Goal: Task Accomplishment & Management: Use online tool/utility

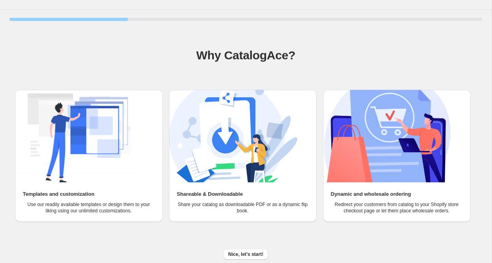
scroll to position [18, 0]
click at [255, 252] on span "Nice, let's start!" at bounding box center [246, 255] width 35 height 6
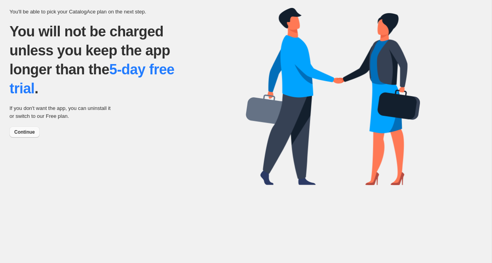
click at [27, 133] on span "Continue" at bounding box center [24, 132] width 21 height 6
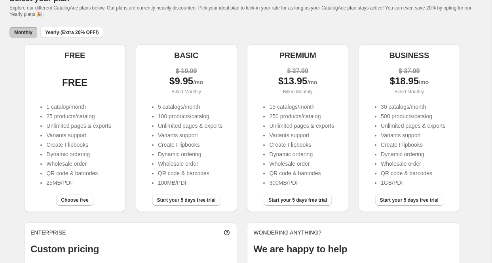
scroll to position [49, 0]
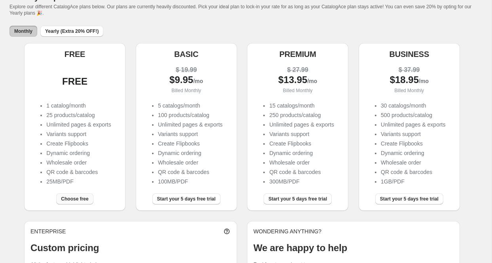
click at [82, 199] on span "Choose free" at bounding box center [74, 199] width 27 height 6
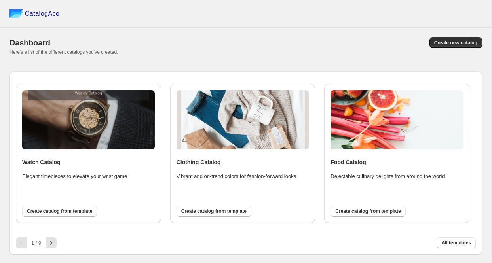
click at [57, 242] on div "1 / 9 All templates" at bounding box center [243, 239] width 467 height 17
click at [53, 242] on icon "button" at bounding box center [51, 243] width 8 height 8
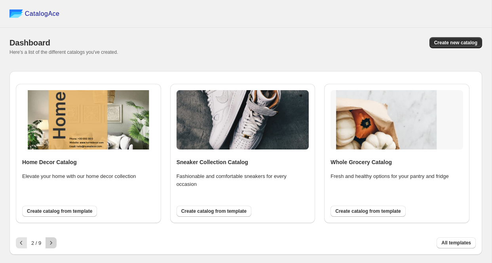
click at [53, 242] on icon "button" at bounding box center [51, 243] width 8 height 8
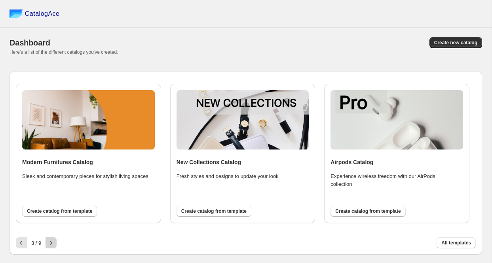
click at [51, 242] on icon "button" at bounding box center [51, 243] width 8 height 8
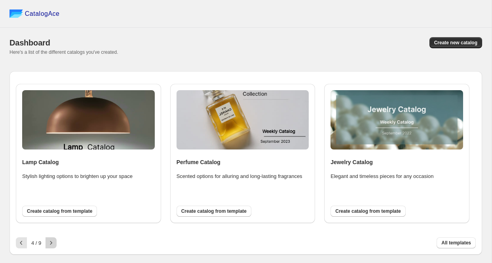
click at [51, 242] on icon "button" at bounding box center [51, 243] width 8 height 8
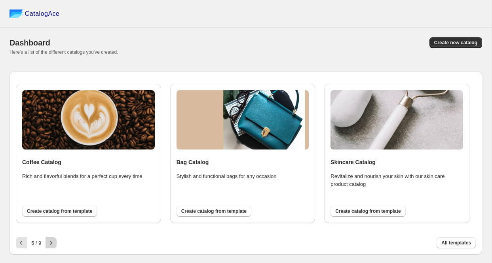
click at [51, 242] on icon "button" at bounding box center [51, 243] width 8 height 8
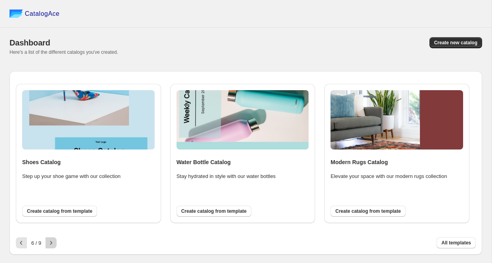
click at [51, 242] on icon "button" at bounding box center [51, 243] width 8 height 8
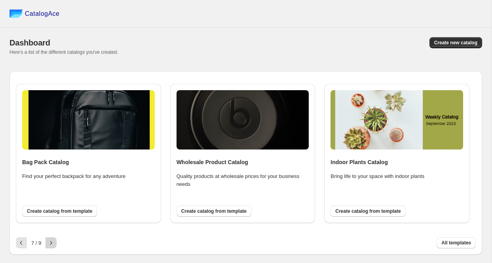
click at [51, 242] on icon "button" at bounding box center [51, 243] width 2 height 4
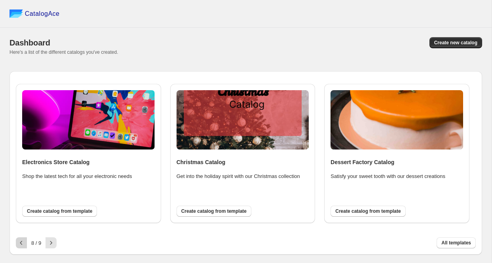
click at [19, 240] on button "button" at bounding box center [21, 243] width 11 height 11
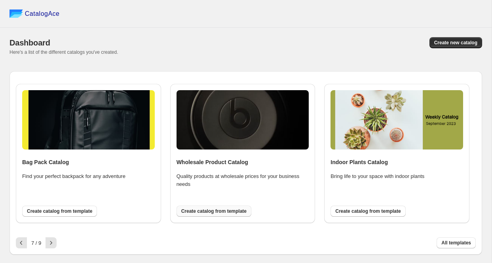
click at [211, 210] on span "Create catalog from template" at bounding box center [213, 211] width 65 height 6
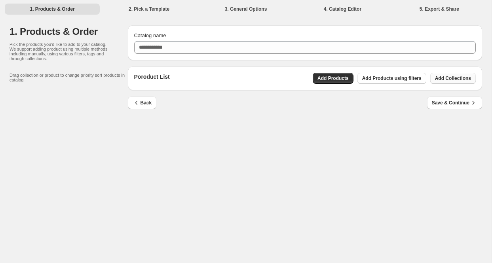
click at [449, 78] on span "Add Collections" at bounding box center [453, 78] width 36 height 6
click at [454, 102] on span "Save & Continue" at bounding box center [455, 103] width 46 height 8
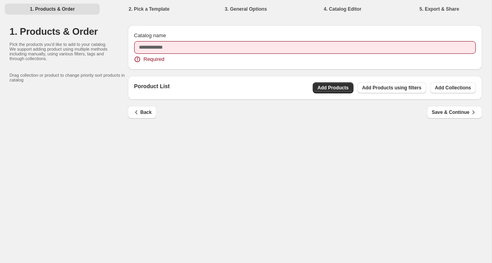
drag, startPoint x: 319, startPoint y: 57, endPoint x: 314, endPoint y: 50, distance: 9.1
click at [319, 56] on div "Required" at bounding box center [305, 59] width 342 height 8
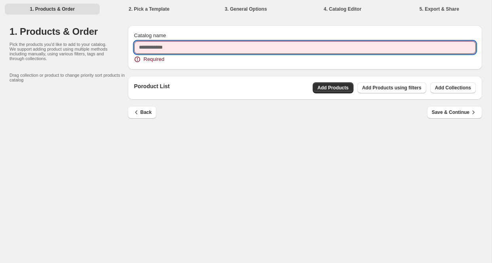
click at [311, 46] on input "Catalog name" at bounding box center [305, 47] width 342 height 13
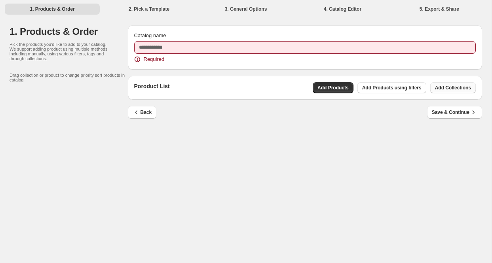
click at [462, 89] on span "Add Collections" at bounding box center [453, 88] width 36 height 6
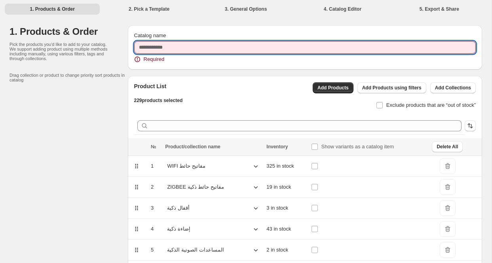
click at [188, 47] on input "Catalog name" at bounding box center [305, 47] width 342 height 13
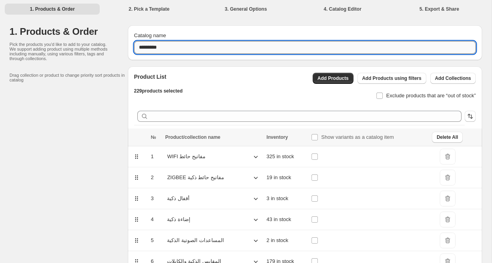
type input "**********"
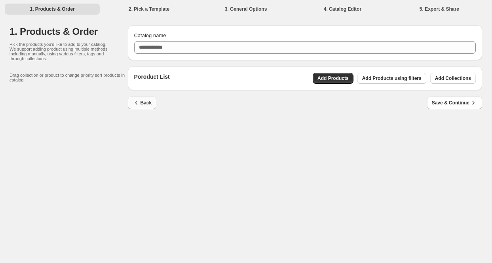
click at [147, 97] on button "Back" at bounding box center [142, 103] width 29 height 13
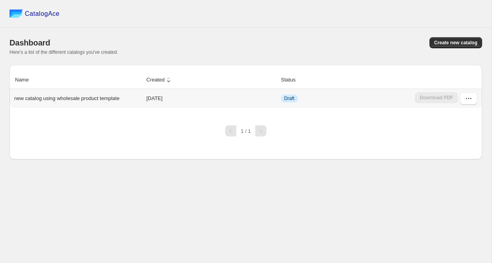
click at [159, 100] on td "[DATE]" at bounding box center [211, 98] width 135 height 19
click at [472, 105] on button "button" at bounding box center [468, 98] width 17 height 13
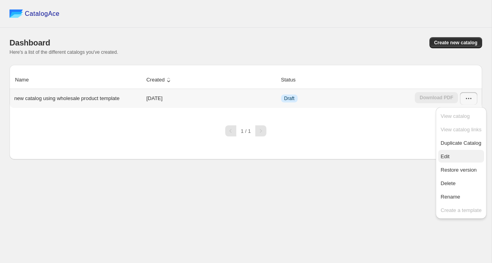
click at [458, 153] on span "Edit" at bounding box center [461, 157] width 41 height 8
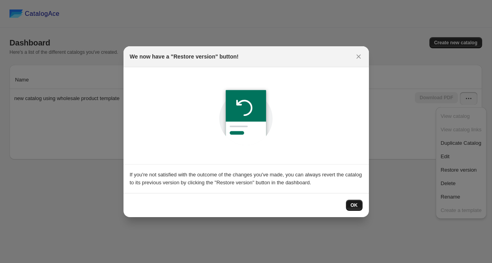
click at [355, 205] on span "OK" at bounding box center [354, 205] width 7 height 6
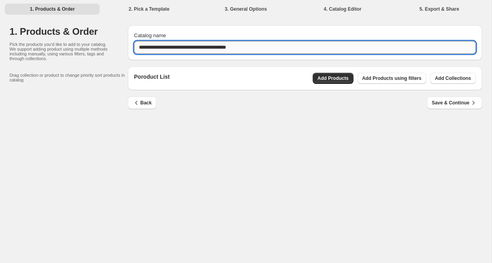
click at [176, 44] on input "**********" at bounding box center [305, 47] width 342 height 13
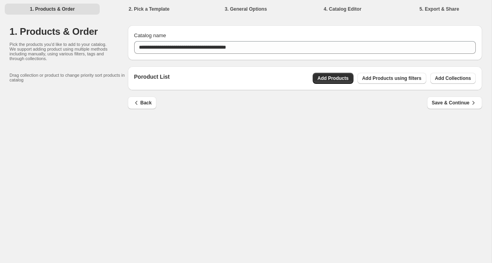
click at [275, 117] on div "Back Save & Continue" at bounding box center [305, 108] width 355 height 23
drag, startPoint x: 204, startPoint y: 121, endPoint x: 158, endPoint y: 118, distance: 46.8
click at [204, 121] on div "**********" at bounding box center [246, 69] width 473 height 105
click at [141, 105] on span "Back" at bounding box center [142, 103] width 19 height 8
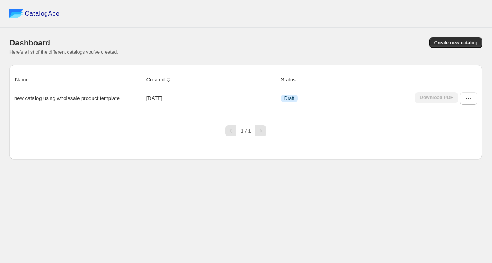
click at [361, 111] on div "Name Created Status new catalog using wholesale product template 2025-10-13 Dra…" at bounding box center [246, 95] width 473 height 48
click at [352, 99] on td "Draft" at bounding box center [346, 98] width 134 height 19
click at [472, 97] on icon "button" at bounding box center [469, 99] width 8 height 8
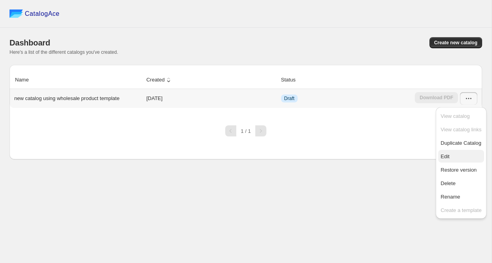
click at [460, 156] on span "Edit" at bounding box center [461, 157] width 41 height 8
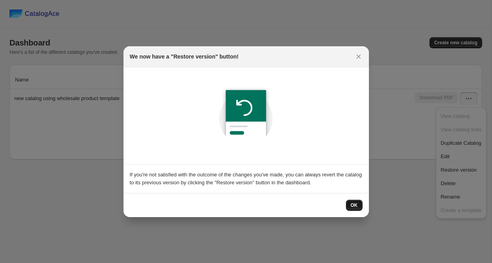
click at [356, 205] on span "OK" at bounding box center [354, 205] width 7 height 6
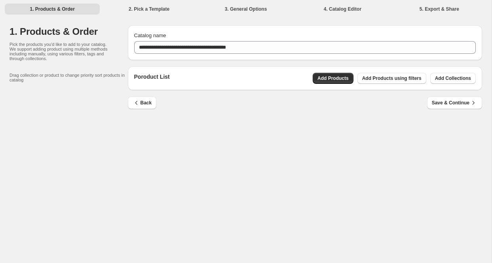
click at [159, 107] on div "Back Save & Continue" at bounding box center [302, 99] width 361 height 19
click at [141, 106] on span "Back" at bounding box center [142, 103] width 19 height 8
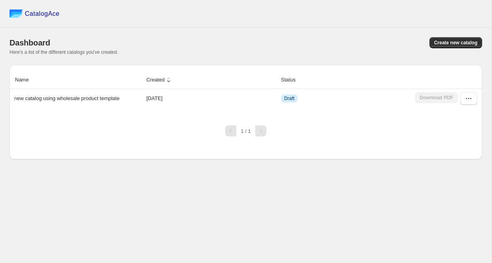
click at [236, 131] on div at bounding box center [230, 131] width 11 height 11
click at [36, 14] on span "CatalogAce" at bounding box center [42, 14] width 35 height 8
click at [74, 99] on p "new catalog using wholesale product template" at bounding box center [66, 99] width 105 height 8
click at [473, 99] on icon "button" at bounding box center [469, 99] width 8 height 8
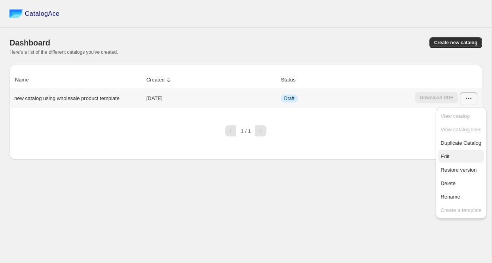
click at [455, 153] on span "Edit" at bounding box center [461, 157] width 41 height 8
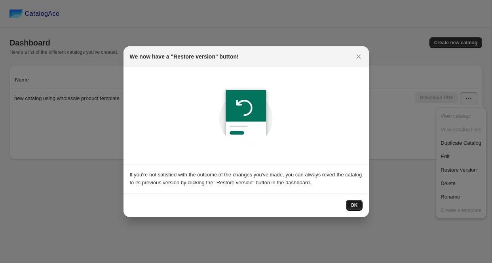
click at [355, 205] on span "OK" at bounding box center [354, 205] width 7 height 6
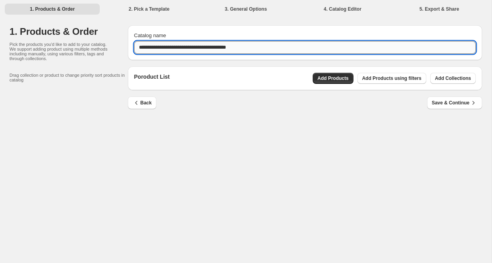
click at [264, 47] on input "**********" at bounding box center [305, 47] width 342 height 13
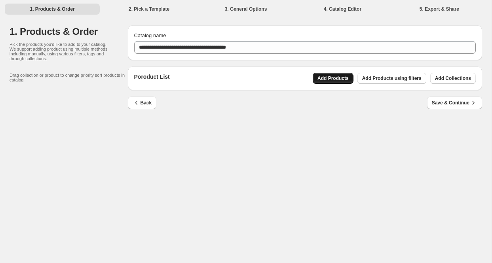
click at [345, 81] on span "Add Products" at bounding box center [333, 78] width 31 height 6
click at [462, 83] on button "Add Collections" at bounding box center [454, 78] width 46 height 11
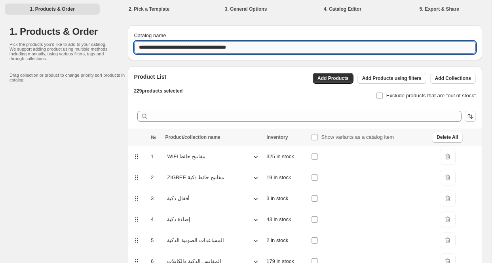
click at [246, 46] on input "**********" at bounding box center [305, 47] width 342 height 13
click at [231, 48] on input "**********" at bounding box center [305, 47] width 342 height 13
type input "**********"
type input "*"
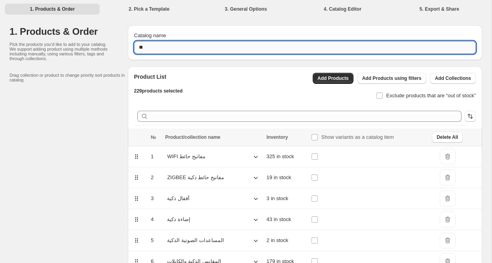
type input "*"
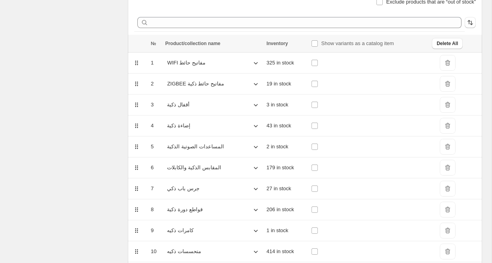
scroll to position [80, 0]
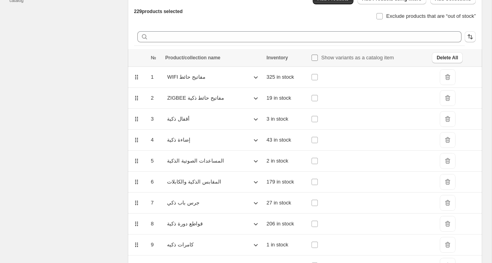
type input "**********"
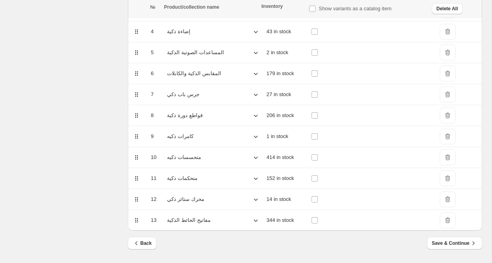
scroll to position [188, 0]
click at [450, 246] on span "Save & Continue" at bounding box center [455, 244] width 46 height 8
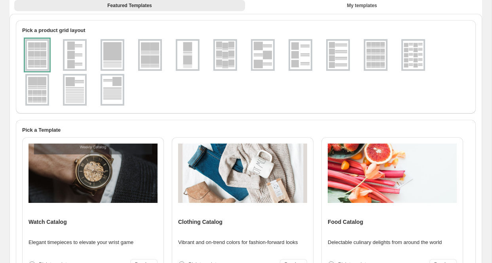
scroll to position [42, 0]
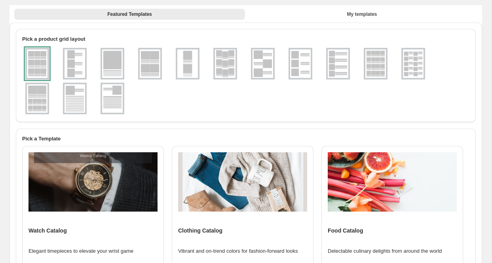
click at [44, 68] on div at bounding box center [37, 64] width 24 height 32
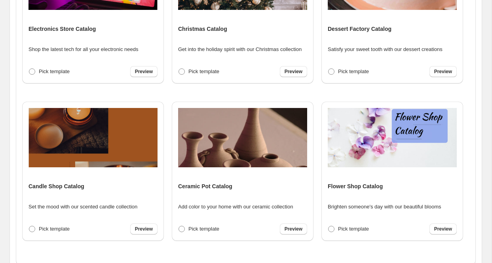
scroll to position [1101, 0]
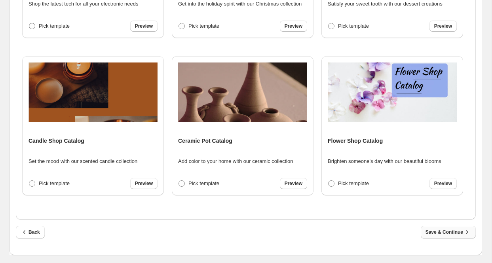
click at [441, 231] on span "Save & Continue" at bounding box center [449, 233] width 46 height 8
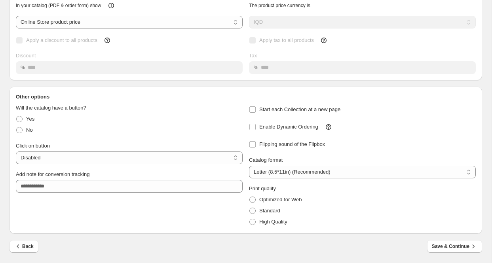
scroll to position [78, 0]
click at [32, 122] on span "Yes" at bounding box center [30, 119] width 8 height 8
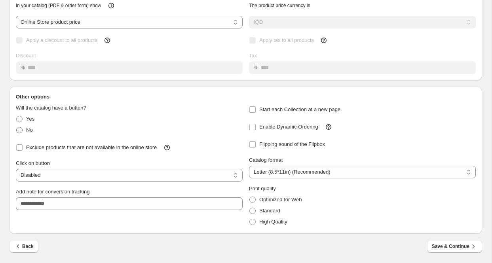
click at [32, 127] on span "No" at bounding box center [29, 130] width 7 height 8
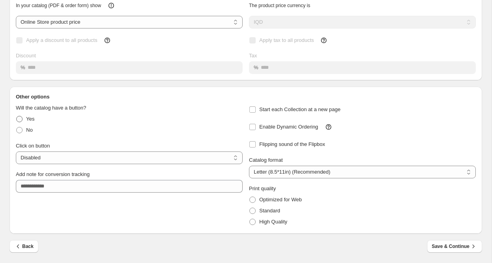
click at [27, 115] on label "Yes" at bounding box center [25, 119] width 19 height 11
click at [449, 247] on span "Save & Continue" at bounding box center [455, 247] width 46 height 8
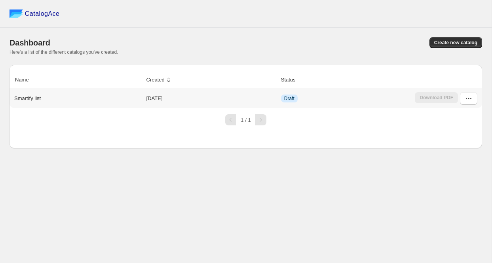
click at [149, 105] on td "2025-10-13" at bounding box center [211, 98] width 135 height 19
drag, startPoint x: 156, startPoint y: 101, endPoint x: 165, endPoint y: 100, distance: 9.2
click at [156, 101] on td "[DATE]" at bounding box center [211, 98] width 135 height 19
click at [464, 101] on button "button" at bounding box center [468, 98] width 17 height 13
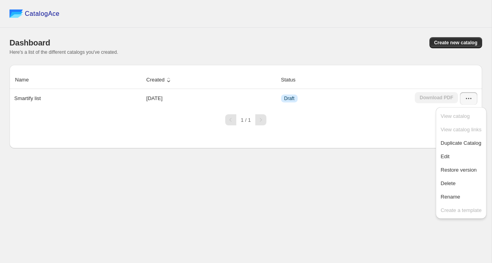
click at [392, 153] on div "CatalogAce Dashboard Create new catalog Here's a list of the different catalogs…" at bounding box center [246, 131] width 492 height 263
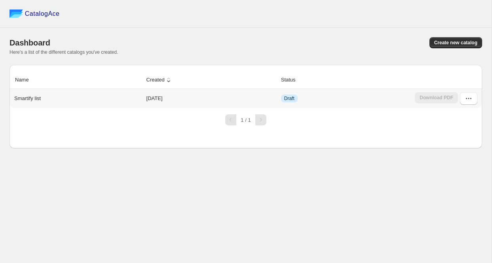
click at [183, 100] on td "[DATE]" at bounding box center [211, 98] width 135 height 19
drag, startPoint x: 154, startPoint y: 99, endPoint x: 145, endPoint y: 99, distance: 9.1
click at [153, 99] on td "[DATE]" at bounding box center [211, 98] width 135 height 19
drag, startPoint x: 65, startPoint y: 95, endPoint x: 87, endPoint y: 93, distance: 21.5
click at [69, 95] on div "Smartify list" at bounding box center [76, 97] width 131 height 11
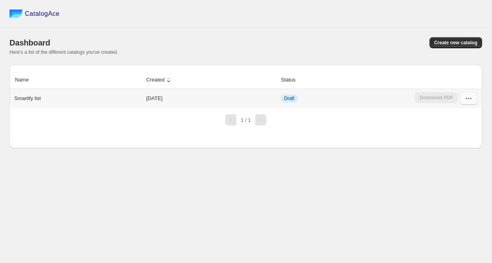
click at [477, 99] on button "button" at bounding box center [468, 98] width 17 height 13
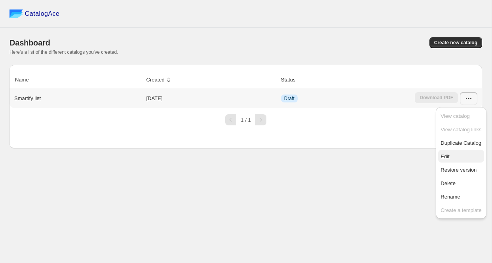
click at [454, 153] on span "Edit" at bounding box center [461, 157] width 41 height 8
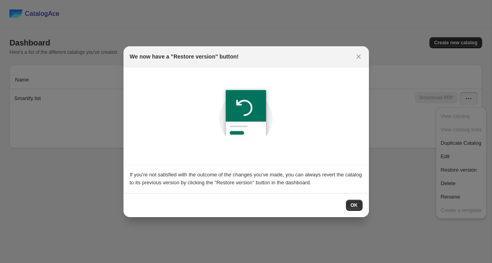
click at [356, 198] on div "OK" at bounding box center [247, 205] width 246 height 24
click at [355, 204] on span "OK" at bounding box center [354, 205] width 7 height 6
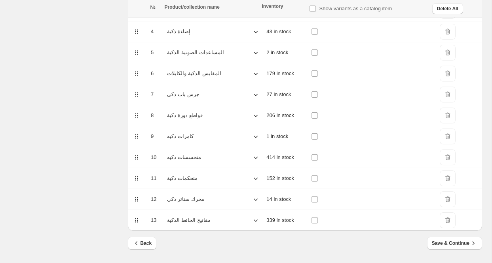
scroll to position [188, 0]
click at [453, 241] on button "Save & Continue" at bounding box center [454, 243] width 55 height 13
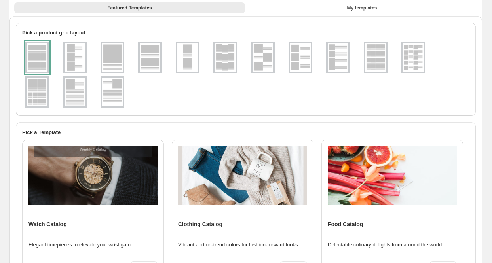
scroll to position [48, 0]
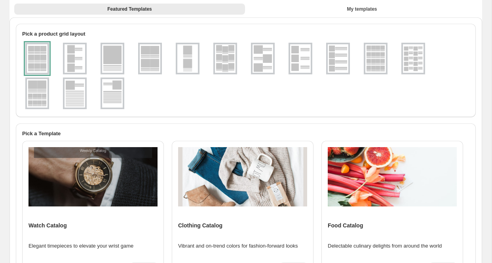
click at [80, 63] on img at bounding box center [75, 58] width 21 height 29
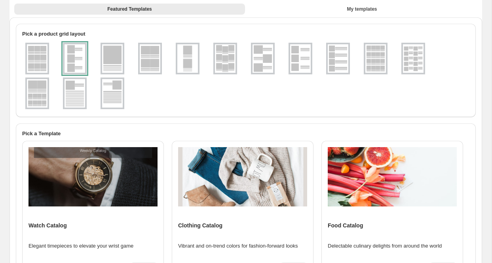
click at [46, 65] on img at bounding box center [37, 58] width 21 height 29
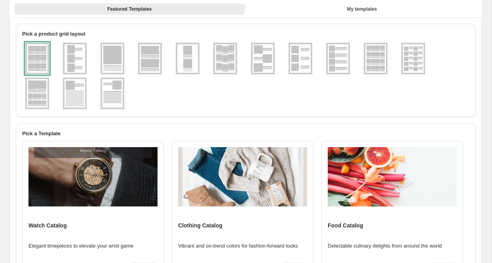
click at [64, 63] on div at bounding box center [75, 59] width 24 height 32
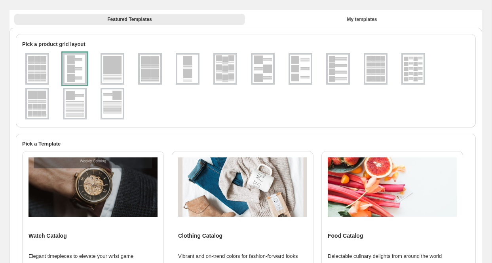
scroll to position [37, 0]
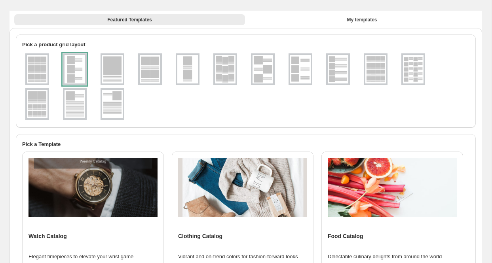
click at [329, 77] on img at bounding box center [338, 69] width 21 height 29
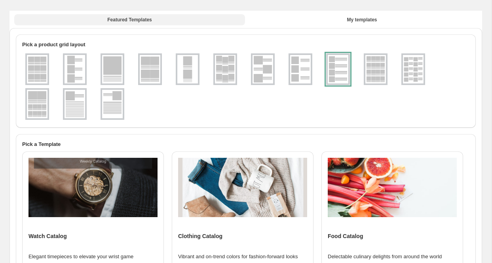
click at [112, 23] on button "Featured Templates" at bounding box center [129, 19] width 231 height 11
click at [142, 24] on button "Featured Templates" at bounding box center [129, 19] width 231 height 11
click at [300, 28] on div "Featured Templates My templates Featured Templates My templates" at bounding box center [246, 19] width 473 height 17
click at [209, 24] on button "Featured Templates" at bounding box center [129, 19] width 231 height 11
click at [39, 65] on img at bounding box center [37, 69] width 21 height 29
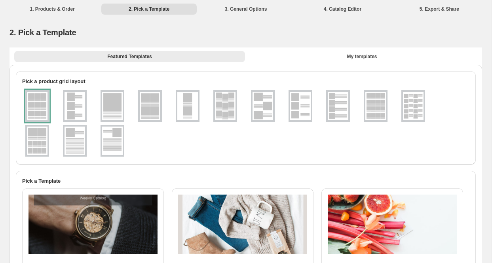
scroll to position [0, 0]
click at [343, 112] on img at bounding box center [338, 106] width 21 height 29
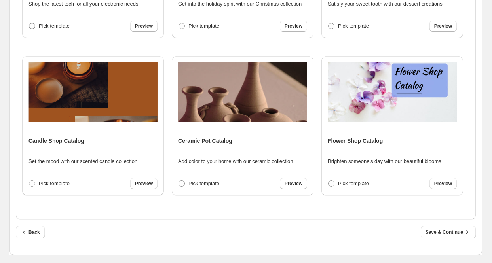
scroll to position [1101, 0]
click at [441, 243] on div "Back Save & Continue" at bounding box center [246, 237] width 460 height 23
click at [440, 235] on span "Save & Continue" at bounding box center [449, 233] width 46 height 8
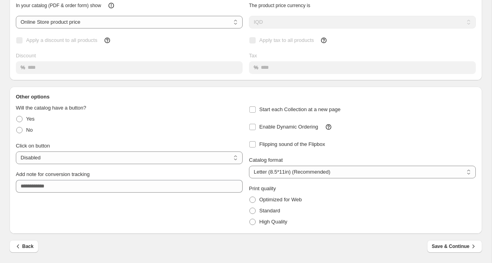
scroll to position [78, 0]
click at [463, 246] on span "Save & Continue" at bounding box center [455, 247] width 46 height 8
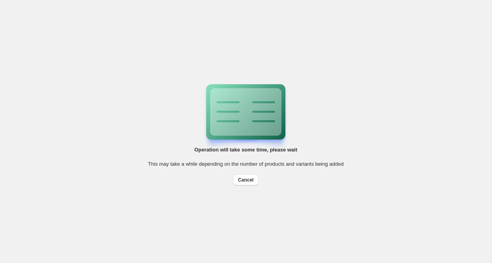
scroll to position [0, 0]
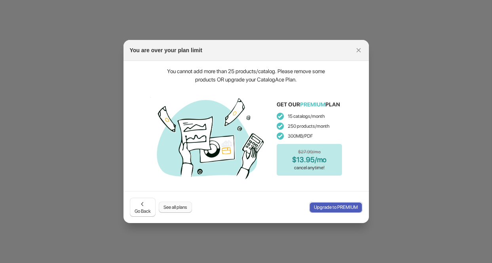
click at [187, 211] on span "See all plans" at bounding box center [176, 207] width 24 height 6
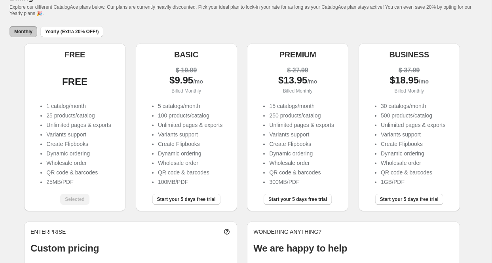
scroll to position [47, 0]
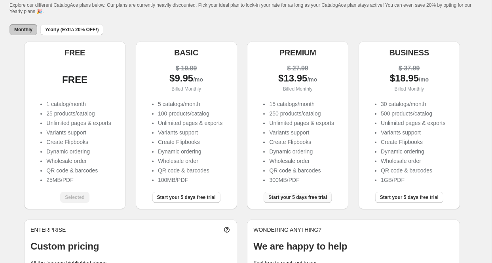
click at [283, 201] on span "Start your 5 days free trial" at bounding box center [298, 197] width 59 height 6
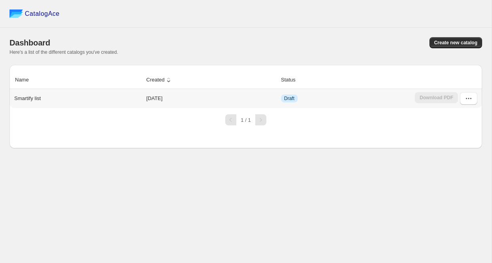
click at [141, 100] on div "Smartify list" at bounding box center [76, 97] width 131 height 11
click at [467, 106] on td "Download PDF" at bounding box center [448, 98] width 70 height 19
click at [467, 100] on icon "button" at bounding box center [469, 99] width 8 height 8
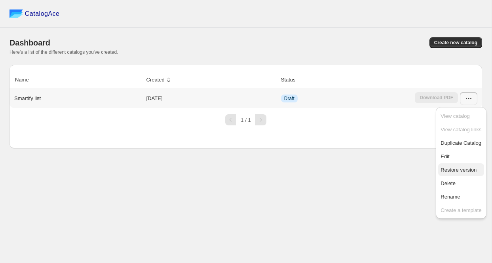
click at [466, 173] on span "Restore version" at bounding box center [459, 170] width 36 height 6
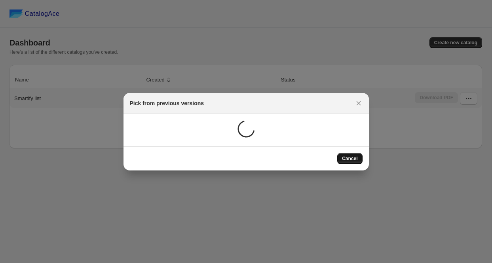
click at [346, 158] on span "Cancel" at bounding box center [349, 159] width 15 height 6
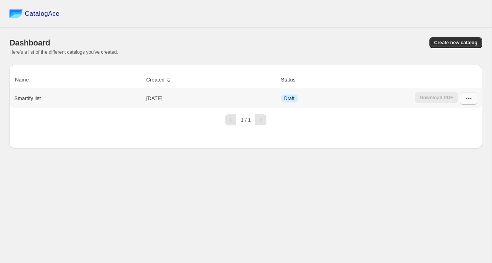
click at [464, 102] on button "button" at bounding box center [468, 98] width 17 height 13
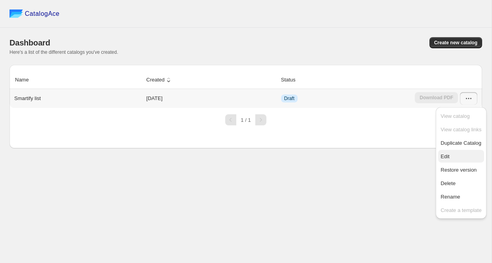
click at [453, 158] on span "Edit" at bounding box center [461, 157] width 41 height 8
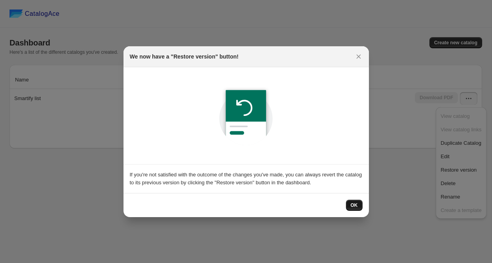
drag, startPoint x: 348, startPoint y: 198, endPoint x: 355, endPoint y: 205, distance: 9.8
click at [349, 199] on div "OK" at bounding box center [247, 205] width 246 height 24
click at [355, 205] on span "OK" at bounding box center [354, 205] width 7 height 6
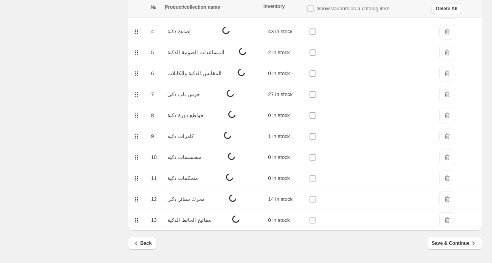
scroll to position [188, 0]
click at [454, 240] on button "Save & Continue" at bounding box center [454, 243] width 55 height 13
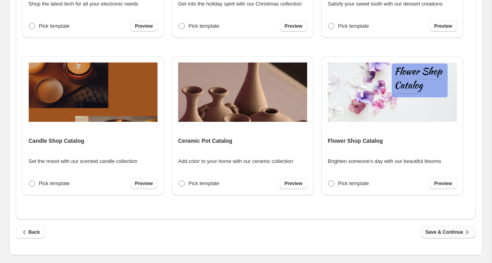
scroll to position [1101, 0]
click at [444, 229] on button "Save & Continue" at bounding box center [448, 232] width 55 height 13
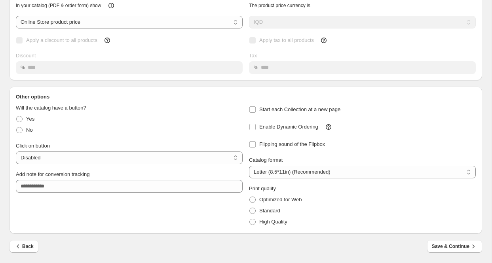
scroll to position [78, 0]
click at [449, 240] on div "Back Save & Continue" at bounding box center [242, 243] width 479 height 19
click at [448, 243] on button "Save & Continue" at bounding box center [454, 246] width 55 height 13
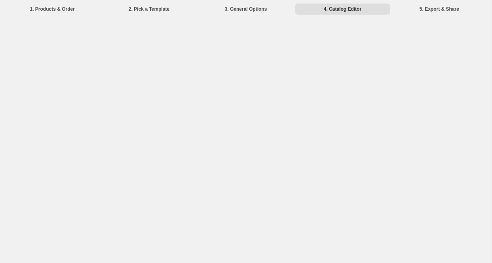
scroll to position [0, 0]
click at [260, 15] on div "1. Products & Order 2. Pick a Template 3. General Options 4. Catalog Editor 5. …" at bounding box center [246, 8] width 492 height 17
click at [260, 5] on li "3. General Options" at bounding box center [245, 8] width 95 height 11
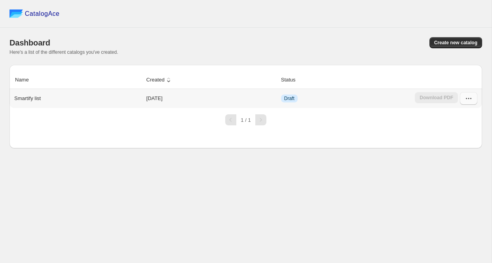
drag, startPoint x: 469, startPoint y: 101, endPoint x: 465, endPoint y: 105, distance: 5.0
click at [469, 101] on icon "button" at bounding box center [469, 99] width 8 height 8
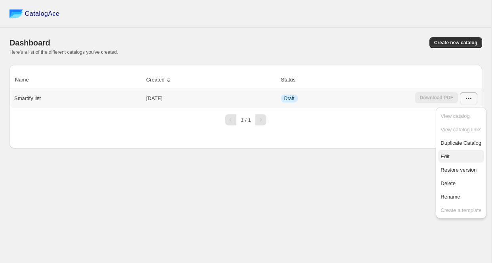
click at [450, 160] on span "Edit" at bounding box center [445, 157] width 9 height 6
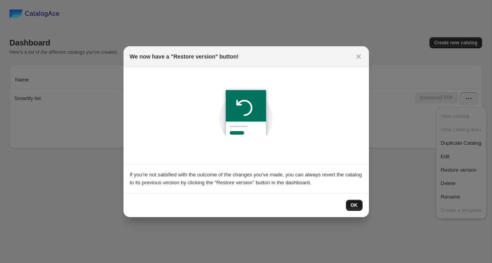
click at [360, 204] on button "OK" at bounding box center [354, 205] width 17 height 11
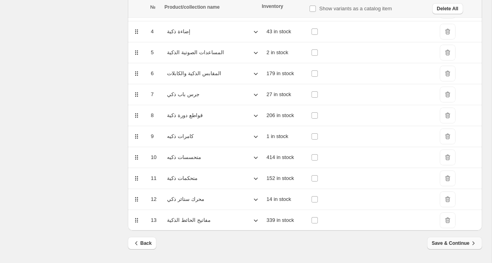
click at [459, 241] on span "Save & Continue" at bounding box center [455, 244] width 46 height 8
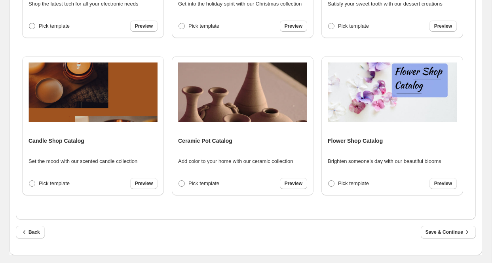
scroll to position [1101, 0]
click at [456, 229] on span "Save & Continue" at bounding box center [449, 233] width 46 height 8
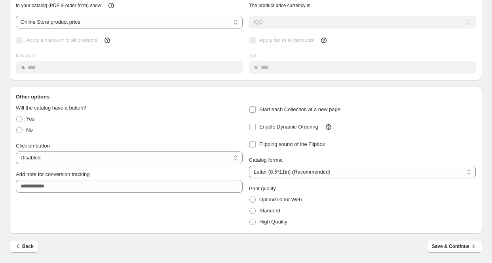
scroll to position [78, 0]
click at [462, 246] on span "Save & Continue" at bounding box center [455, 247] width 46 height 8
